Goal: Task Accomplishment & Management: Manage account settings

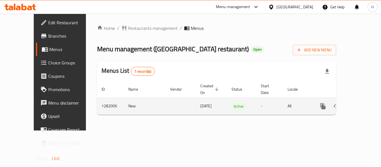
click at [363, 100] on link "enhanced table" at bounding box center [362, 106] width 13 height 13
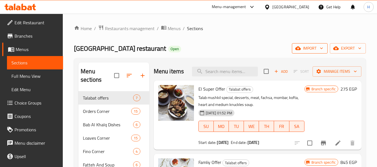
click at [302, 45] on span "import" at bounding box center [309, 48] width 27 height 7
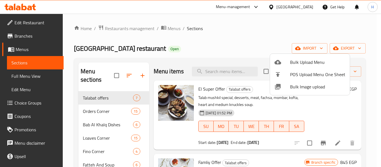
click at [231, 60] on div at bounding box center [190, 83] width 381 height 167
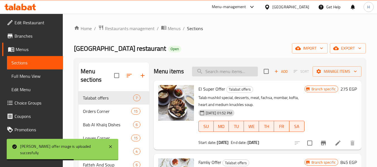
click at [231, 76] on input "search" at bounding box center [225, 72] width 66 height 10
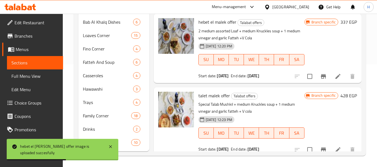
scroll to position [338, 0]
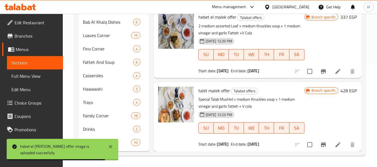
type input "offer"
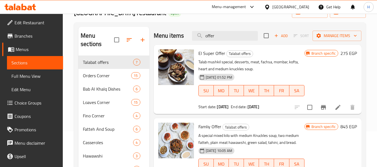
scroll to position [0, 0]
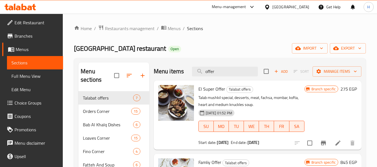
click at [123, 24] on div "Home / Restaurants management / Menus / Sections [GEOGRAPHIC_DATA] restaurant O…" at bounding box center [220, 142] width 314 height 256
click at [122, 27] on span "Restaurants management" at bounding box center [130, 28] width 50 height 7
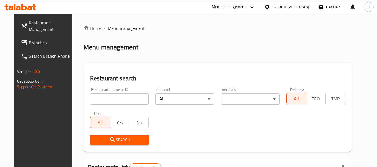
click at [29, 45] on span "Branches" at bounding box center [51, 42] width 44 height 7
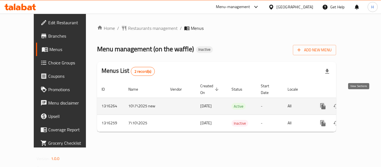
click at [360, 103] on icon "enhanced table" at bounding box center [363, 106] width 7 height 7
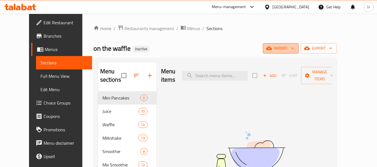
click at [294, 48] on span "import" at bounding box center [280, 48] width 27 height 7
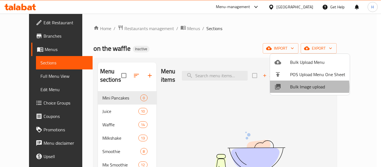
click at [294, 87] on span "Bulk Image upload" at bounding box center [317, 86] width 55 height 7
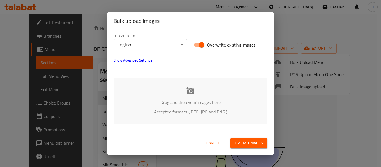
click at [146, 102] on p "Drag and drop your images here" at bounding box center [190, 102] width 137 height 7
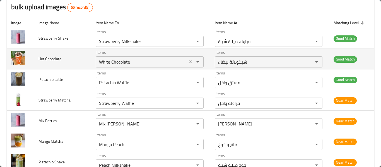
scroll to position [74, 0]
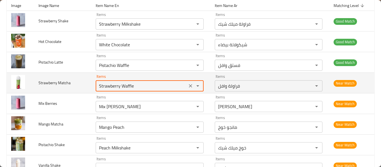
drag, startPoint x: 124, startPoint y: 86, endPoint x: 137, endPoint y: 85, distance: 12.6
click at [137, 85] on Matcha "Strawberry Waffle" at bounding box center [141, 86] width 88 height 8
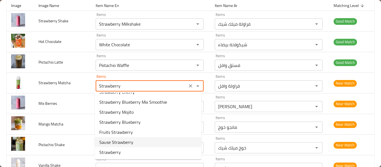
scroll to position [0, 0]
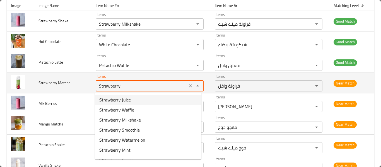
click at [110, 87] on Matcha "Strawberry" at bounding box center [141, 86] width 88 height 8
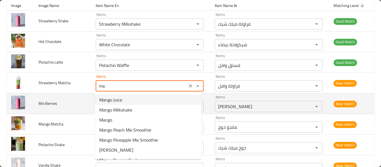
type Matcha "Strawberry Waffle"
click at [54, 105] on span "Mix Berries" at bounding box center [47, 103] width 19 height 7
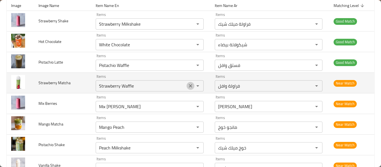
click at [191, 86] on icon "Clear" at bounding box center [191, 86] width 6 height 6
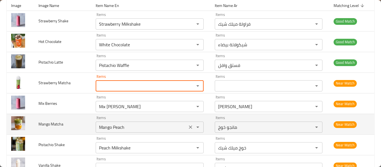
scroll to position [149, 0]
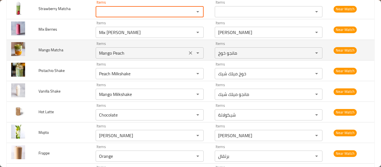
click at [188, 52] on icon "Clear" at bounding box center [191, 53] width 6 height 6
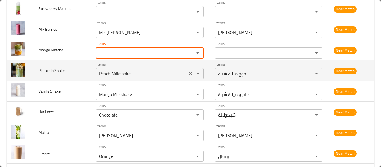
click at [115, 74] on Shake "Peach Milkshake" at bounding box center [141, 74] width 88 height 8
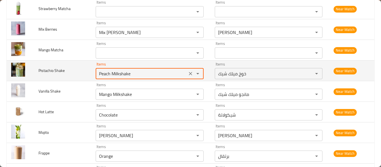
click at [115, 74] on Shake "Peach Milkshake" at bounding box center [141, 74] width 88 height 8
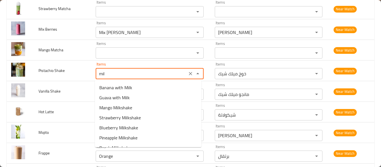
type Shake "milk"
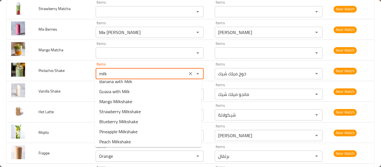
scroll to position [0, 0]
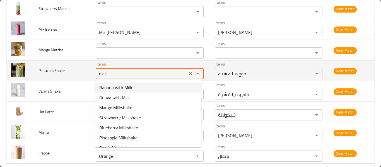
click at [190, 73] on icon "Clear" at bounding box center [191, 74] width 6 height 6
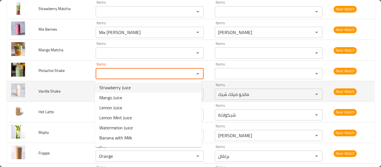
click at [43, 92] on span "Vanilla Shake" at bounding box center [49, 91] width 22 height 7
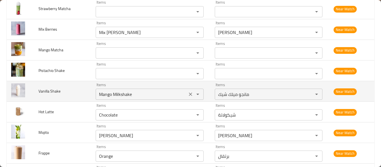
click at [188, 95] on icon "Clear" at bounding box center [191, 94] width 6 height 6
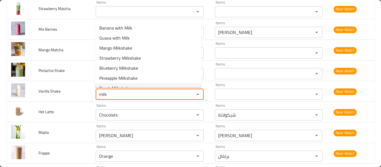
click at [103, 86] on span "Peach Milkshake" at bounding box center [115, 88] width 32 height 7
type Shake "Peach Milkshake"
type Shake-ar "خوخ ميلك شيك"
click at [103, 86] on div "Items Peach Milkshake Items" at bounding box center [150, 91] width 108 height 17
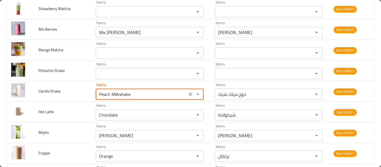
click at [103, 86] on div "Items Peach Milkshake Items" at bounding box center [150, 91] width 108 height 17
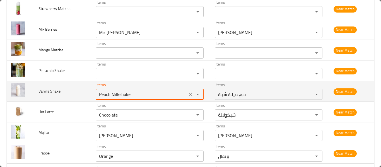
click at [106, 94] on Shake "Peach Milkshake" at bounding box center [141, 94] width 88 height 8
click at [188, 94] on icon "Clear" at bounding box center [191, 94] width 6 height 6
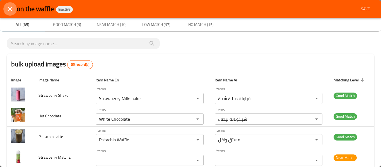
click at [9, 8] on icon "close" at bounding box center [10, 9] width 7 height 7
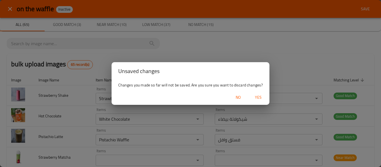
click at [259, 96] on span "Yes" at bounding box center [258, 97] width 13 height 7
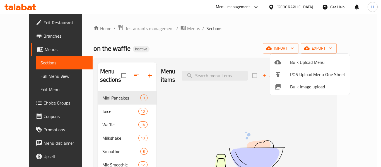
click at [230, 114] on div at bounding box center [190, 83] width 381 height 167
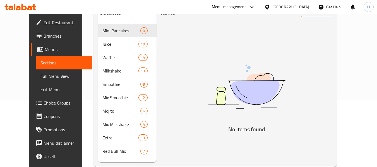
scroll to position [74, 0]
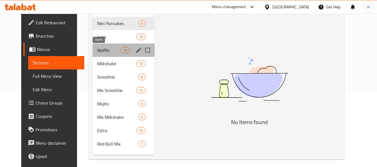
click at [111, 51] on span "Waffle" at bounding box center [109, 50] width 24 height 7
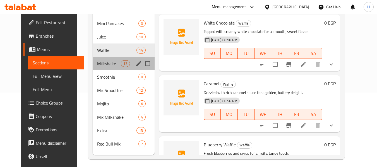
click at [103, 64] on span "Milkshake" at bounding box center [109, 63] width 24 height 7
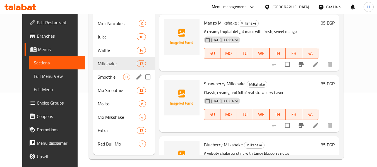
click at [103, 84] on div "Mix Smoothie 12" at bounding box center [123, 90] width 61 height 13
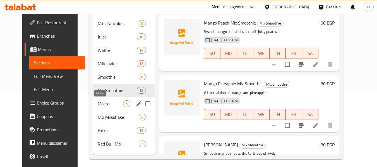
click at [99, 103] on span "Mojito" at bounding box center [110, 103] width 25 height 7
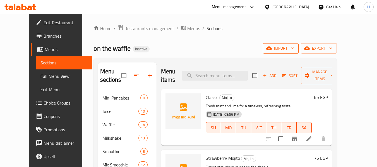
click at [294, 47] on span "import" at bounding box center [280, 48] width 27 height 7
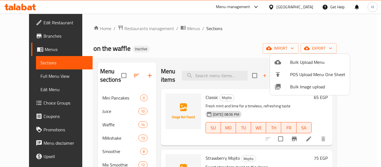
click at [291, 88] on span "Bulk Image upload" at bounding box center [317, 86] width 55 height 7
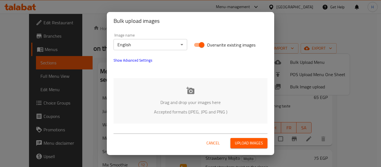
click at [155, 84] on div "Drag and drop your images here Accepted formats (JPEG, JPG and PNG )" at bounding box center [190, 100] width 154 height 45
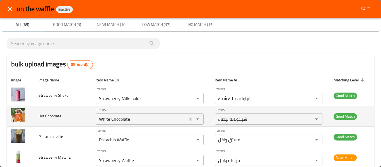
click at [188, 120] on icon "Clear" at bounding box center [191, 119] width 6 height 6
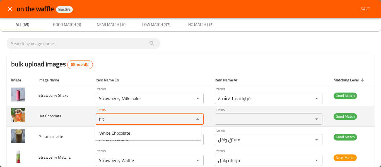
type Chocolate "hit"
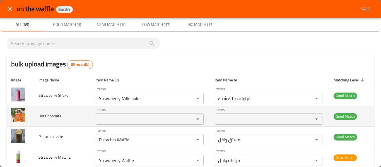
drag, startPoint x: 70, startPoint y: 123, endPoint x: 99, endPoint y: 124, distance: 29.0
click at [70, 123] on td "Hot Chocolate" at bounding box center [62, 116] width 57 height 21
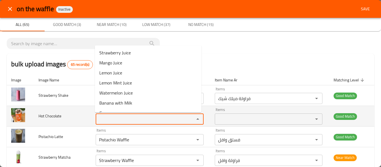
click at [172, 119] on Chocolate "Items" at bounding box center [141, 119] width 88 height 8
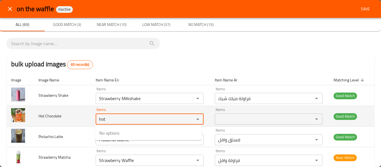
type Chocolate "hot"
click at [61, 123] on td "Hot Chocolate" at bounding box center [62, 116] width 57 height 21
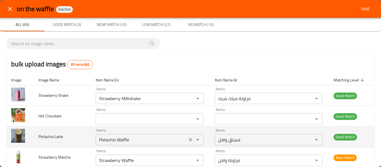
click at [188, 139] on icon "Clear" at bounding box center [191, 140] width 6 height 6
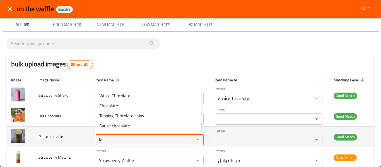
type Latte "lat"
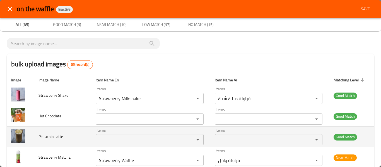
click at [58, 139] on span "Pistachio Latte" at bounding box center [50, 136] width 25 height 7
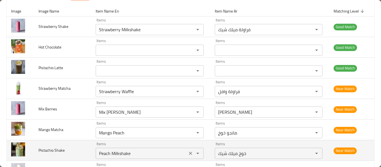
scroll to position [74, 0]
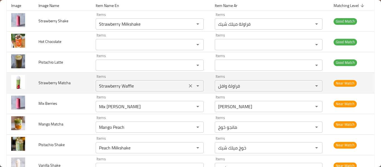
click at [189, 87] on icon "Clear" at bounding box center [190, 85] width 3 height 3
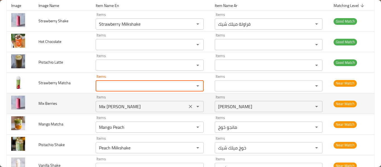
click at [194, 106] on button "Open" at bounding box center [198, 107] width 8 height 8
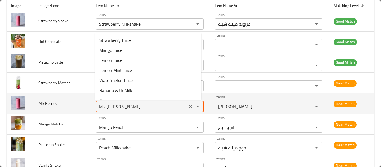
click at [194, 108] on icon "Close" at bounding box center [197, 106] width 7 height 7
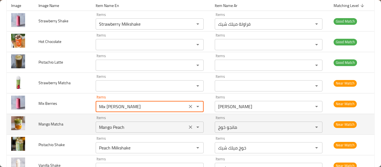
click at [190, 128] on icon "Clear" at bounding box center [191, 127] width 6 height 6
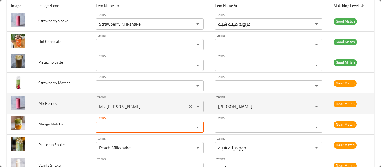
click at [189, 107] on icon "Clear" at bounding box center [191, 107] width 6 height 6
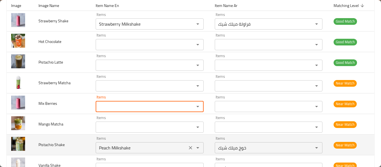
click at [188, 149] on icon "Clear" at bounding box center [191, 148] width 6 height 6
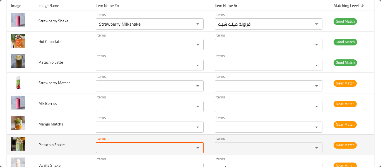
scroll to position [149, 0]
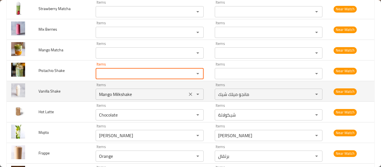
click at [189, 94] on icon "Clear" at bounding box center [190, 94] width 3 height 3
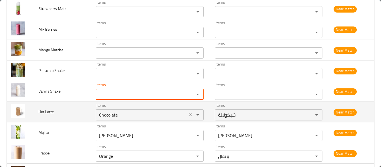
click at [188, 116] on icon "Clear" at bounding box center [191, 115] width 6 height 6
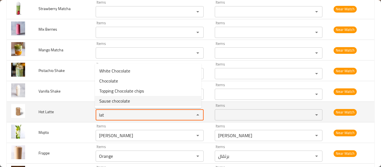
click at [189, 115] on div "enhanced table" at bounding box center [194, 115] width 15 height 8
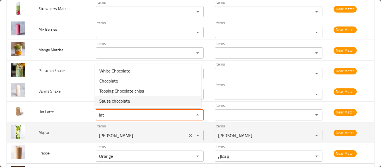
click at [185, 124] on div "Items Mojito Mango Items" at bounding box center [150, 132] width 108 height 17
type Latte "lat"
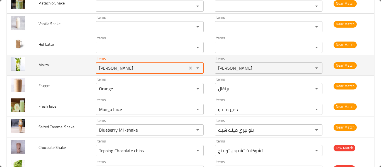
scroll to position [223, 0]
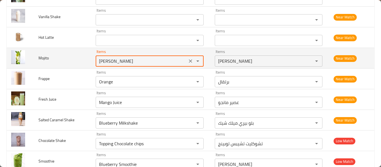
click at [120, 60] on input "Mojito Mango" at bounding box center [141, 61] width 88 height 8
drag, startPoint x: 115, startPoint y: 60, endPoint x: 173, endPoint y: 61, distance: 58.6
click at [173, 61] on input "Mojito Mango" at bounding box center [141, 61] width 88 height 8
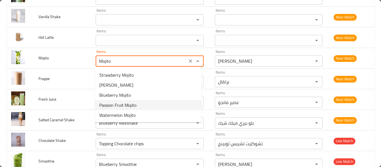
click at [146, 105] on li "Passion Fruit Mojito" at bounding box center [148, 105] width 107 height 10
type input "Passion Fruit Mojito"
type input "باشون فروت موهيتو"
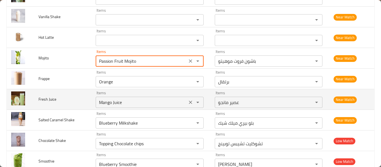
click at [124, 107] on div "Mango Juice Items" at bounding box center [150, 102] width 108 height 11
type input "Passion Fruit Mojito"
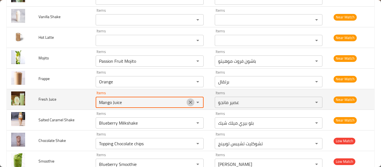
click at [189, 102] on icon "Clear" at bounding box center [190, 102] width 3 height 3
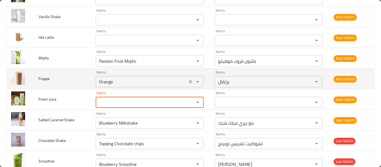
click at [191, 79] on icon "Clear" at bounding box center [191, 82] width 6 height 6
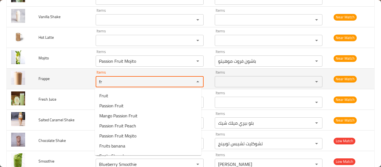
type input "f"
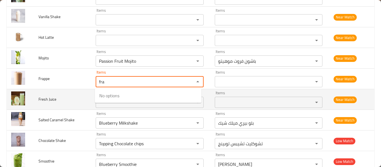
type input "fra"
click at [40, 103] on span "Fresh Juice" at bounding box center [47, 99] width 18 height 7
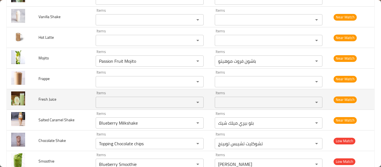
click at [137, 103] on Juice "Items" at bounding box center [141, 102] width 88 height 8
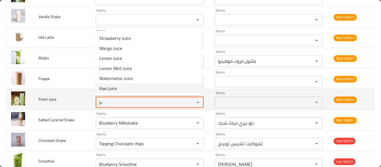
type Juice "ju"
click at [76, 98] on td "Fresh Juice" at bounding box center [62, 99] width 57 height 21
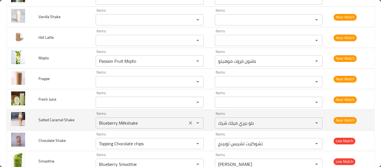
click at [155, 125] on Shake "Blueberry Milkshake" at bounding box center [141, 123] width 88 height 8
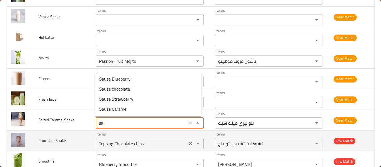
type Shake "Blueberry Milkshake"
click at [135, 146] on Shake "Topping Chocolate chips" at bounding box center [141, 144] width 88 height 8
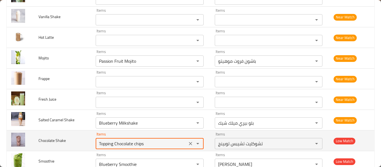
click at [189, 143] on icon "Clear" at bounding box center [190, 143] width 3 height 3
click at [189, 143] on div "enhanced table" at bounding box center [194, 144] width 15 height 8
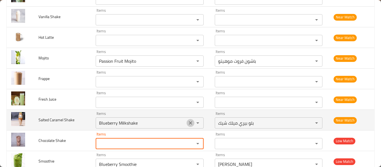
click at [188, 124] on icon "Clear" at bounding box center [191, 123] width 6 height 6
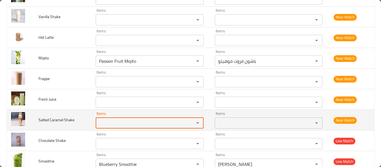
scroll to position [298, 0]
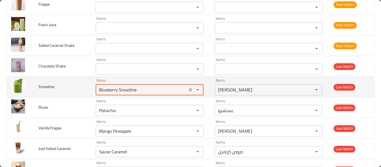
click at [114, 90] on input "Blueberry Smoothie" at bounding box center [141, 90] width 88 height 8
click at [118, 92] on input "Blueberry Smoothie" at bounding box center [141, 90] width 88 height 8
drag, startPoint x: 117, startPoint y: 90, endPoint x: 81, endPoint y: 90, distance: 36.3
click at [81, 90] on tr "Smoothie Items Blueberry Smoothie Items Items بلو بيري سموثي Items Low Match" at bounding box center [191, 87] width 368 height 21
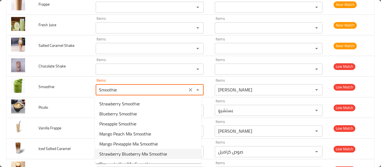
scroll to position [8, 0]
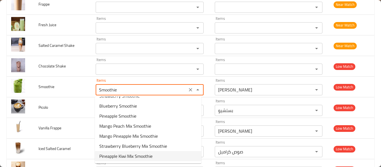
click at [123, 155] on span "Pineapple Kiwi Mix Smoothie" at bounding box center [125, 156] width 53 height 7
type input "Pineapple Kiwi Mix Smoothie"
type input "اناناس كيوي مكس سموثي"
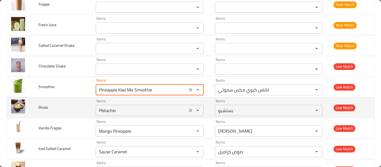
type input "Pineapple Kiwi Mix Smoothie"
click at [155, 110] on input "Pistachio" at bounding box center [141, 111] width 88 height 8
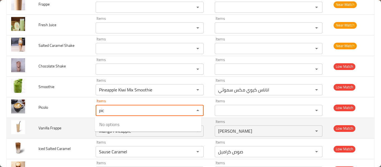
type input "pic"
click at [54, 123] on td "Vanilla Frappe" at bounding box center [62, 128] width 57 height 21
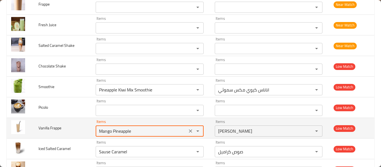
click at [111, 132] on Frappe "Mango Pineapple" at bounding box center [141, 131] width 88 height 8
click at [188, 129] on icon "Clear" at bounding box center [191, 131] width 6 height 6
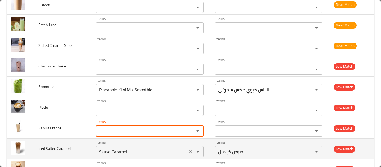
click at [188, 150] on icon "Clear" at bounding box center [191, 152] width 6 height 6
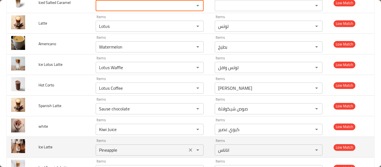
scroll to position [446, 0]
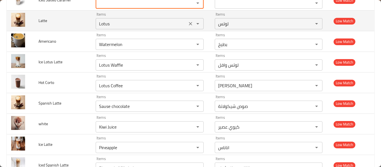
click at [188, 21] on icon "Clear" at bounding box center [191, 24] width 6 height 6
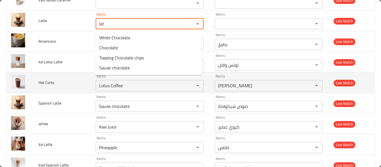
type input "lat"
click at [56, 75] on td "Hot Corto" at bounding box center [62, 83] width 57 height 21
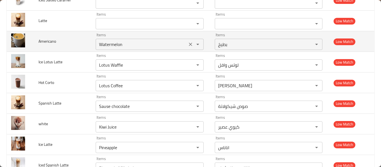
click at [189, 44] on icon "Clear" at bounding box center [190, 44] width 3 height 3
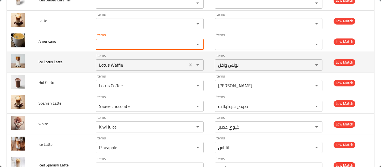
click at [117, 68] on Latte "Lotus Waffle" at bounding box center [141, 65] width 88 height 8
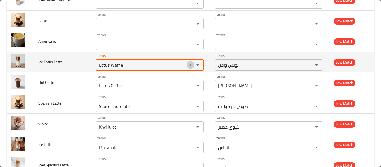
click at [187, 68] on button "Clear" at bounding box center [191, 65] width 8 height 8
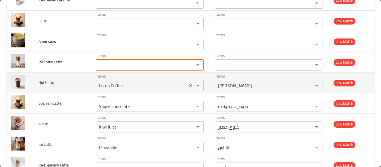
click at [187, 86] on button "Clear" at bounding box center [191, 86] width 8 height 8
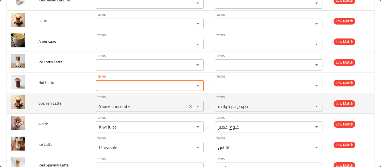
drag, startPoint x: 187, startPoint y: 103, endPoint x: 186, endPoint y: 106, distance: 3.1
click at [187, 105] on button "Clear" at bounding box center [191, 106] width 8 height 8
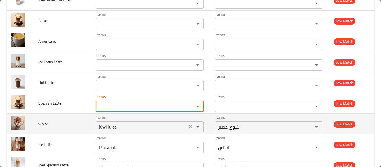
click at [190, 129] on icon "Clear" at bounding box center [191, 127] width 6 height 6
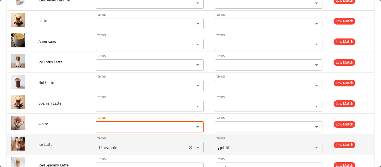
click at [188, 148] on icon "Clear" at bounding box center [191, 148] width 6 height 6
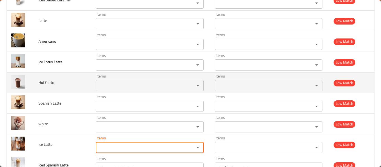
scroll to position [521, 0]
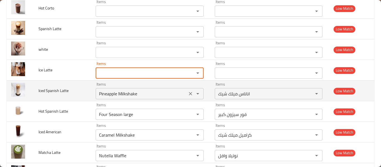
click at [190, 95] on icon "Clear" at bounding box center [190, 93] width 3 height 3
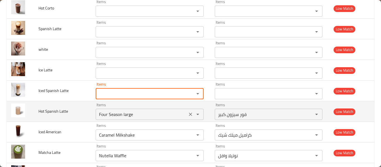
click at [188, 115] on icon "Clear" at bounding box center [191, 115] width 6 height 6
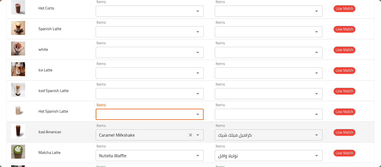
click at [189, 139] on div "Caramel Milkshake Items" at bounding box center [150, 134] width 108 height 11
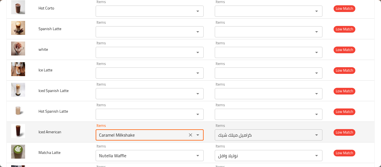
click at [189, 137] on icon "Clear" at bounding box center [191, 135] width 6 height 6
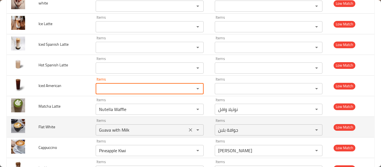
scroll to position [595, 0]
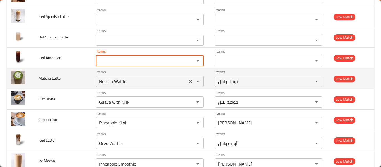
click at [189, 78] on button "Clear" at bounding box center [191, 82] width 8 height 8
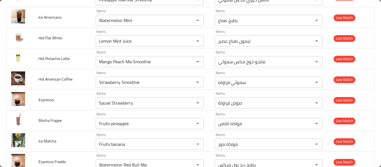
scroll to position [669, 0]
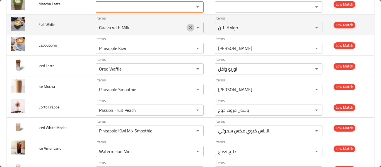
click at [189, 27] on icon "Clear" at bounding box center [190, 27] width 3 height 3
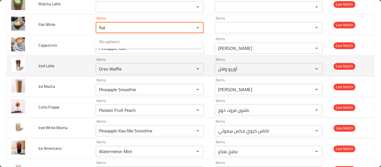
type White "flat"
click at [32, 56] on td "enhanced table" at bounding box center [20, 66] width 27 height 21
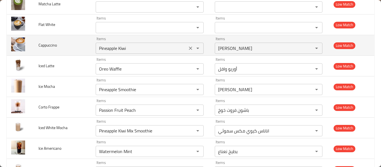
click at [187, 45] on div "enhanced table" at bounding box center [194, 48] width 15 height 8
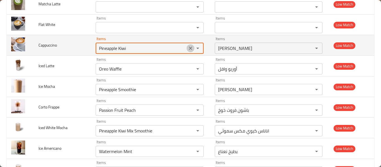
click at [188, 46] on icon "Clear" at bounding box center [191, 48] width 6 height 6
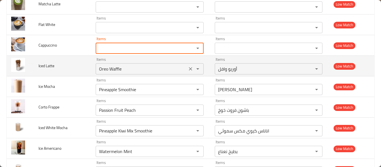
click at [189, 67] on icon "Clear" at bounding box center [191, 69] width 6 height 6
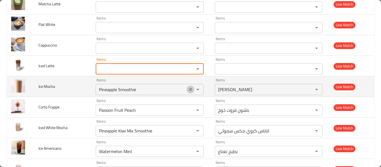
click at [189, 90] on icon "Clear" at bounding box center [191, 90] width 6 height 6
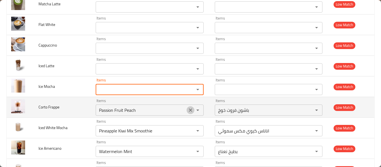
click at [187, 107] on button "Clear" at bounding box center [191, 110] width 8 height 8
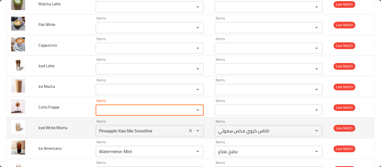
click at [188, 133] on icon "Clear" at bounding box center [191, 131] width 6 height 6
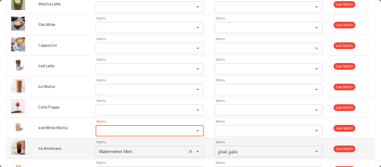
click at [188, 148] on div "Watermelon Mint Items" at bounding box center [150, 151] width 108 height 11
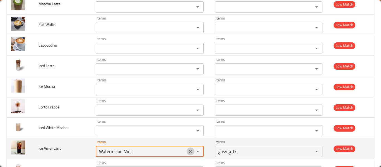
click at [188, 148] on button "Clear" at bounding box center [191, 152] width 8 height 8
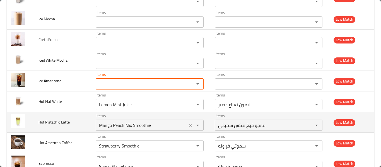
scroll to position [744, 0]
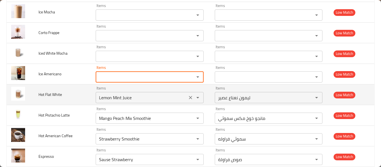
click at [189, 97] on icon "Clear" at bounding box center [190, 97] width 3 height 3
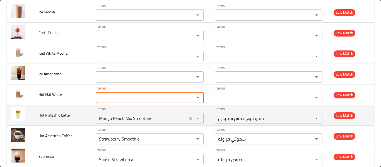
click at [189, 117] on icon "Clear" at bounding box center [191, 118] width 6 height 6
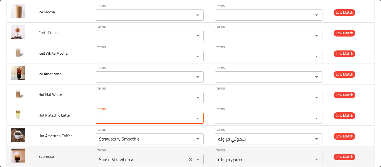
click at [188, 141] on icon "Clear" at bounding box center [191, 139] width 6 height 6
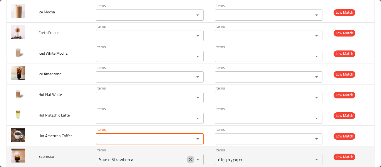
drag, startPoint x: 188, startPoint y: 162, endPoint x: 184, endPoint y: 159, distance: 4.6
click at [188, 162] on icon "Clear" at bounding box center [191, 160] width 6 height 6
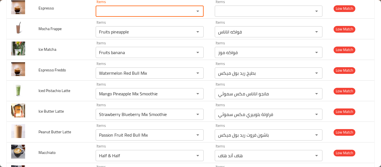
scroll to position [892, 0]
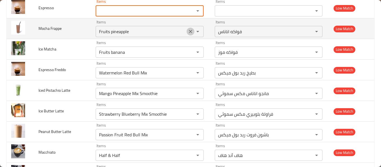
click at [188, 32] on icon "Clear" at bounding box center [191, 32] width 6 height 6
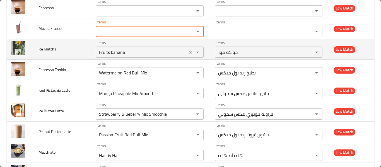
click at [189, 53] on icon "Clear" at bounding box center [190, 51] width 3 height 3
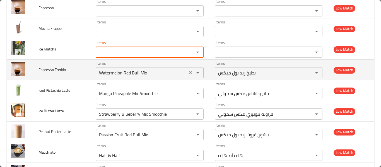
click at [189, 77] on div "Watermelon Red Bull Mix Items" at bounding box center [150, 72] width 108 height 11
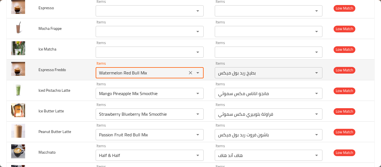
click at [189, 72] on icon "Clear" at bounding box center [190, 72] width 3 height 3
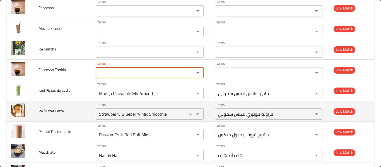
click at [189, 95] on icon "Clear" at bounding box center [191, 94] width 6 height 6
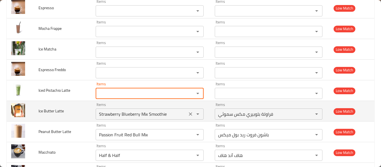
drag, startPoint x: 193, startPoint y: 113, endPoint x: 190, endPoint y: 113, distance: 2.9
click at [194, 113] on icon "Open" at bounding box center [197, 114] width 7 height 7
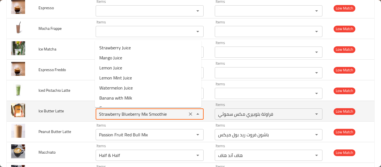
click at [189, 113] on icon "Clear" at bounding box center [191, 114] width 6 height 6
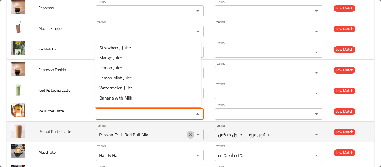
click at [188, 135] on icon "Clear" at bounding box center [191, 135] width 6 height 6
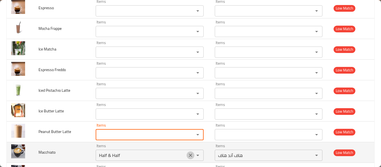
click at [187, 152] on button "Clear" at bounding box center [191, 155] width 8 height 8
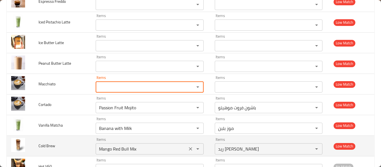
scroll to position [967, 0]
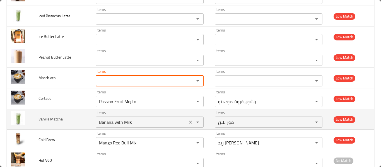
click at [188, 102] on icon "Clear" at bounding box center [191, 102] width 6 height 6
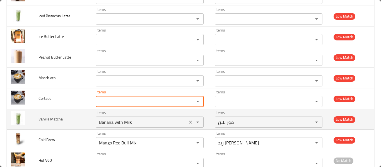
click at [188, 122] on icon "Clear" at bounding box center [191, 122] width 6 height 6
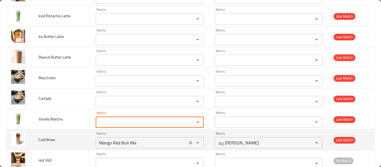
click at [189, 142] on icon "Clear" at bounding box center [190, 142] width 3 height 3
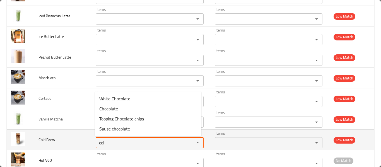
type Brew "col"
click at [69, 147] on td "Cold Brew" at bounding box center [62, 140] width 57 height 21
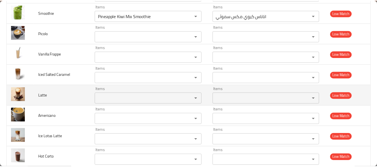
scroll to position [0, 0]
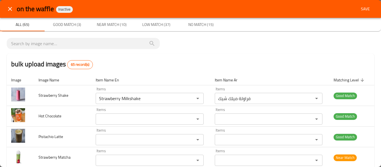
click at [356, 8] on button "Save" at bounding box center [365, 9] width 18 height 10
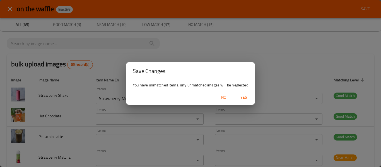
click at [240, 96] on span "Yes" at bounding box center [243, 97] width 13 height 7
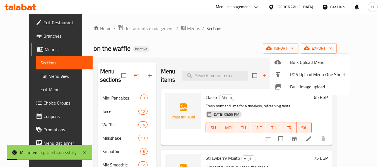
click at [92, 115] on div at bounding box center [190, 83] width 381 height 167
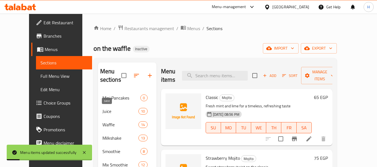
click at [102, 109] on span "Juice" at bounding box center [120, 111] width 36 height 7
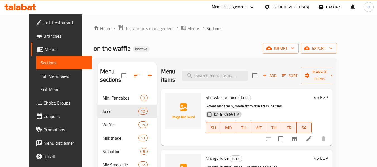
click at [231, 57] on div "Home / Restaurants management / Menus / Sections on the waffle Inactive import …" at bounding box center [214, 129] width 243 height 209
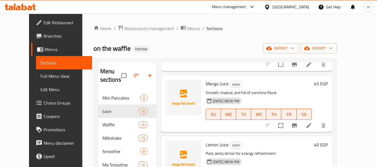
drag, startPoint x: 44, startPoint y: 72, endPoint x: 376, endPoint y: 1, distance: 339.6
click at [44, 72] on link "Full Menu View" at bounding box center [64, 75] width 56 height 13
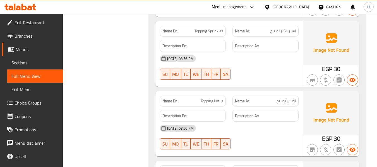
scroll to position [6521, 0]
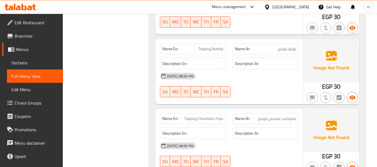
click at [28, 22] on span "Edit Restaurant" at bounding box center [37, 22] width 44 height 7
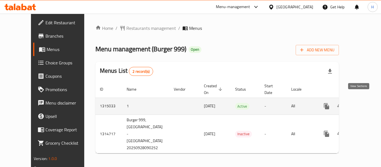
click at [363, 103] on icon "enhanced table" at bounding box center [366, 106] width 7 height 7
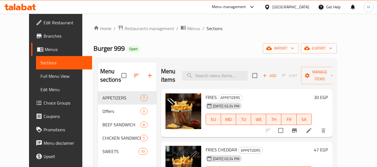
click at [49, 11] on div "Menu-management Egypt Get Help H" at bounding box center [188, 6] width 377 height 13
click at [41, 16] on link "Edit Restaurant" at bounding box center [61, 22] width 61 height 13
